Goal: Navigation & Orientation: Go to known website

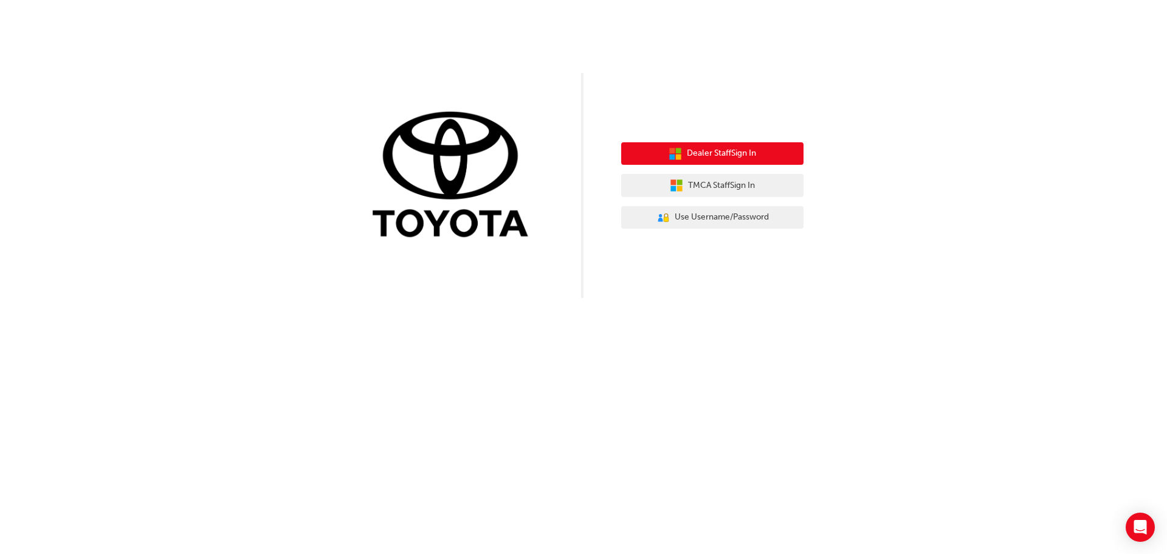
click at [741, 157] on span "Dealer Staff Sign In" at bounding box center [721, 153] width 69 height 14
